Goal: Task Accomplishment & Management: Manage account settings

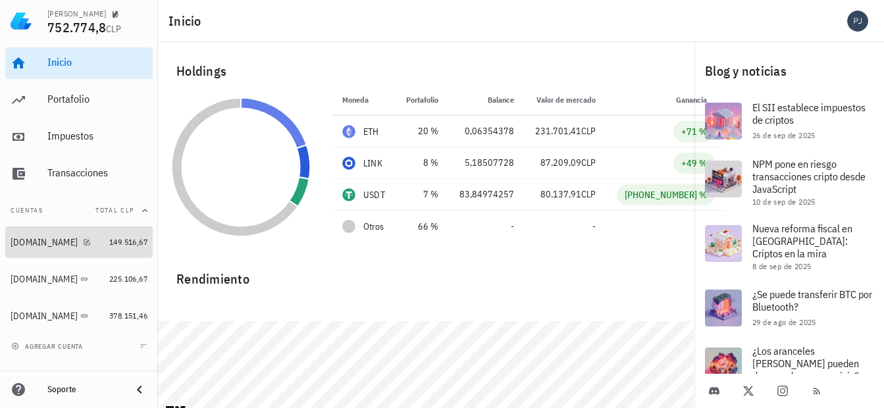
click at [26, 239] on div "[DOMAIN_NAME]" at bounding box center [44, 242] width 67 height 11
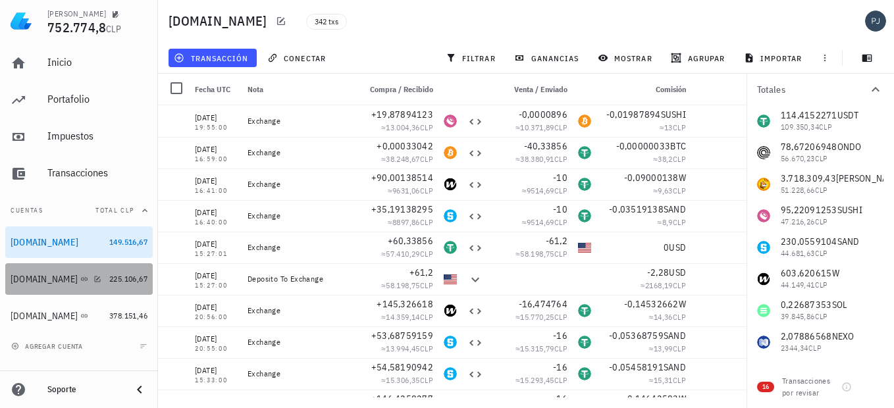
click at [29, 276] on div "[DOMAIN_NAME]" at bounding box center [44, 279] width 67 height 11
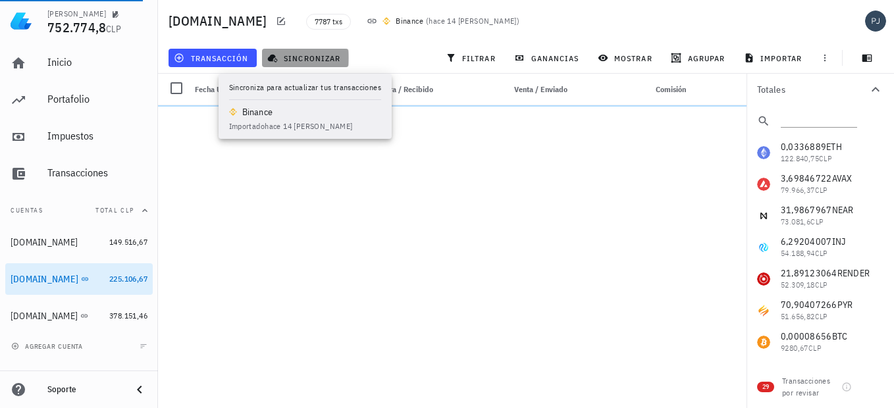
click at [292, 58] on span "sincronizar" at bounding box center [305, 58] width 70 height 11
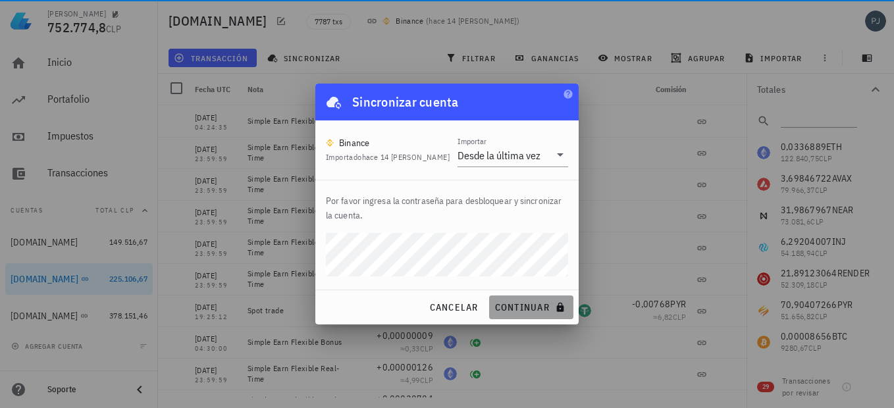
click at [524, 304] on span "continuar" at bounding box center [531, 307] width 74 height 12
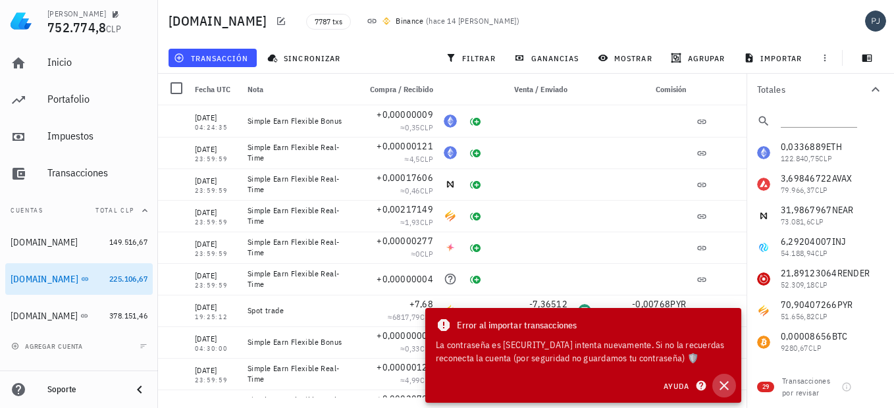
click at [719, 378] on button "button" at bounding box center [724, 386] width 24 height 24
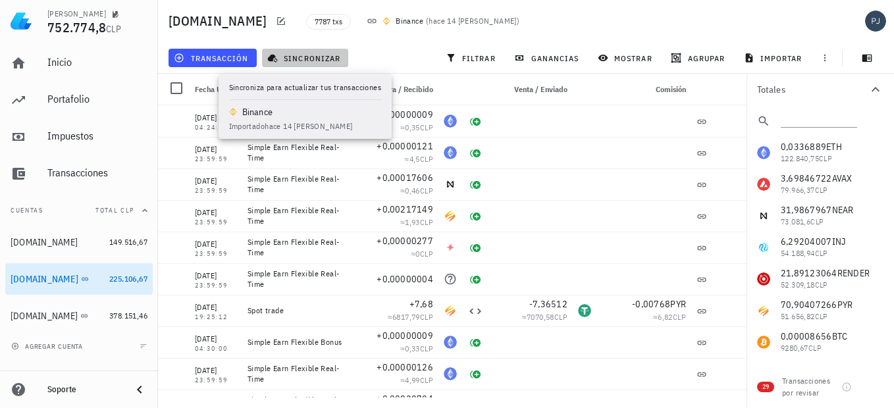
click at [325, 59] on span "sincronizar" at bounding box center [305, 58] width 70 height 11
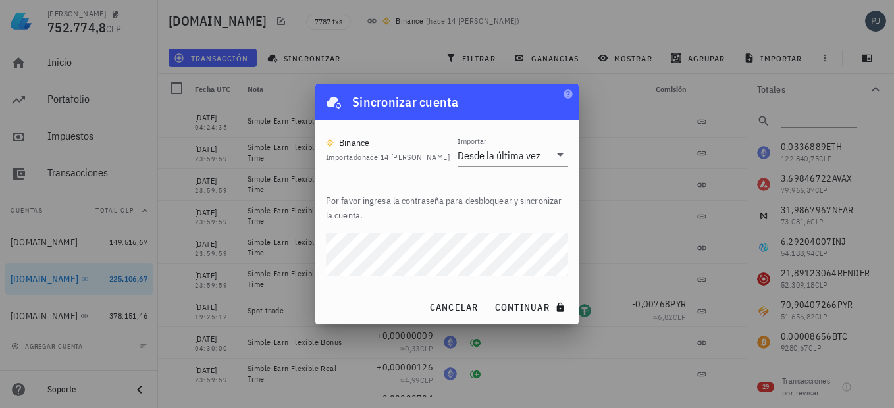
click at [293, 247] on div "[PERSON_NAME] 752.774,8 CLP Inicio [GEOGRAPHIC_DATA] Impuestos [GEOGRAPHIC_DATA…" at bounding box center [447, 204] width 894 height 408
click at [332, 282] on div "Por favor ingresa la contraseña para desbloquear y sincronizar la cuenta." at bounding box center [446, 234] width 263 height 109
click at [523, 303] on span "continuar" at bounding box center [531, 307] width 74 height 12
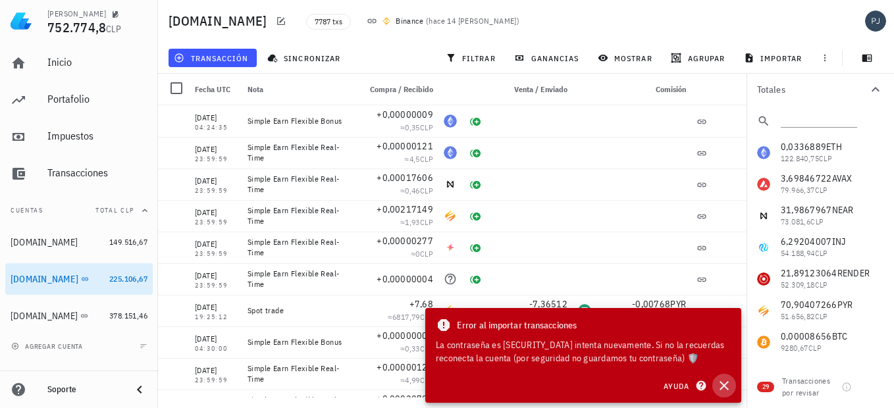
click at [723, 386] on icon "button" at bounding box center [724, 386] width 16 height 16
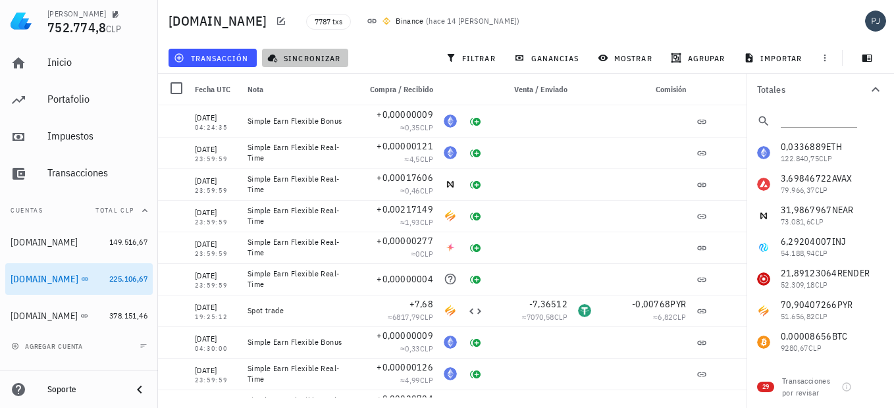
click at [313, 59] on span "sincronizar" at bounding box center [305, 58] width 70 height 11
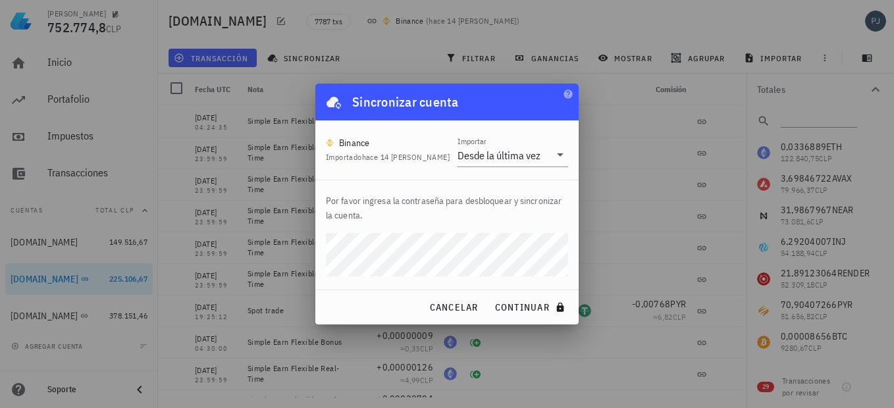
click at [327, 283] on div "Por favor ingresa la contraseña para desbloquear y sincronizar la cuenta." at bounding box center [446, 234] width 263 height 109
click at [517, 307] on span "continuar" at bounding box center [531, 307] width 74 height 12
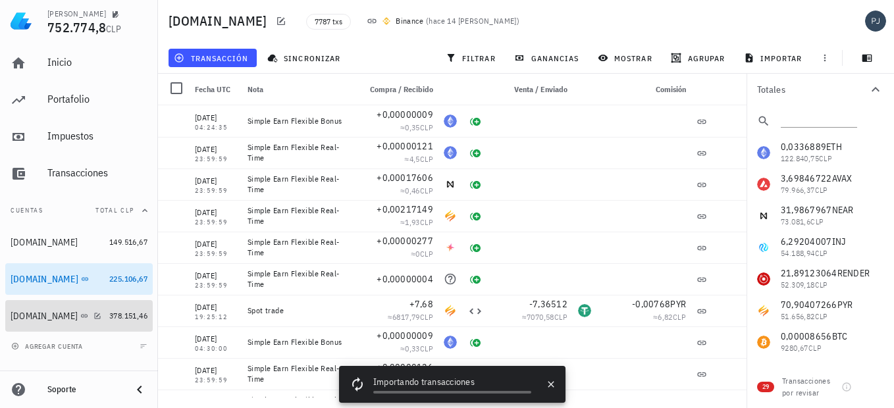
drag, startPoint x: 30, startPoint y: 317, endPoint x: 167, endPoint y: 326, distance: 137.2
click at [30, 317] on div "[DOMAIN_NAME]" at bounding box center [44, 316] width 67 height 11
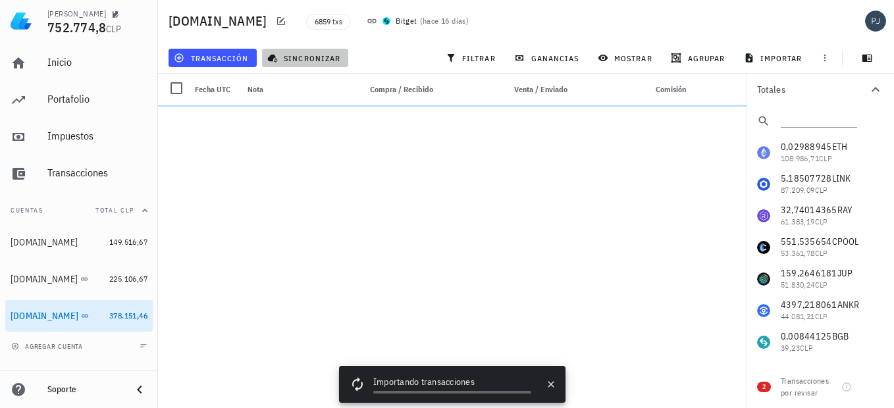
click at [298, 60] on span "sincronizar" at bounding box center [305, 58] width 70 height 11
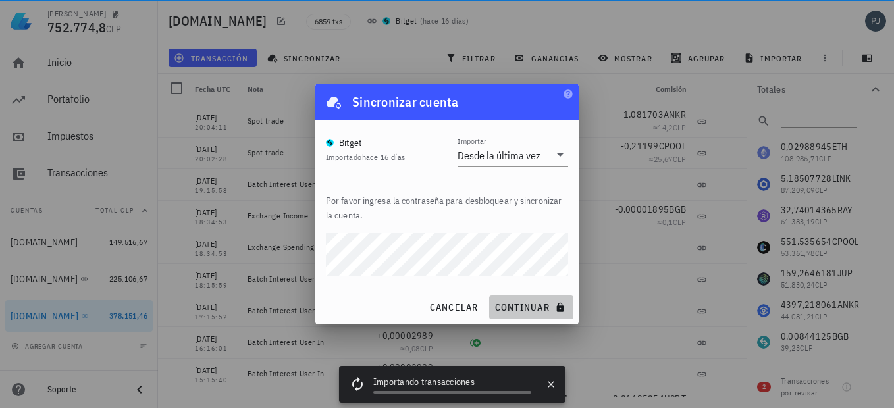
click at [523, 309] on span "continuar" at bounding box center [531, 307] width 74 height 12
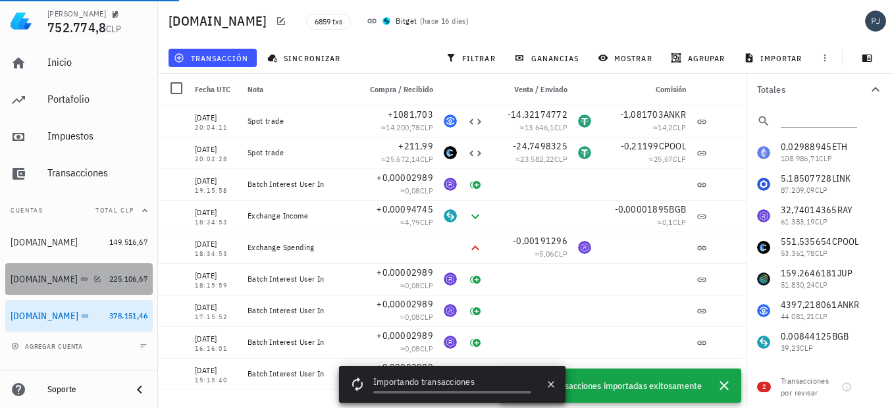
click at [35, 274] on div "[DOMAIN_NAME]" at bounding box center [44, 279] width 67 height 11
